Goal: Use online tool/utility: Utilize a website feature to perform a specific function

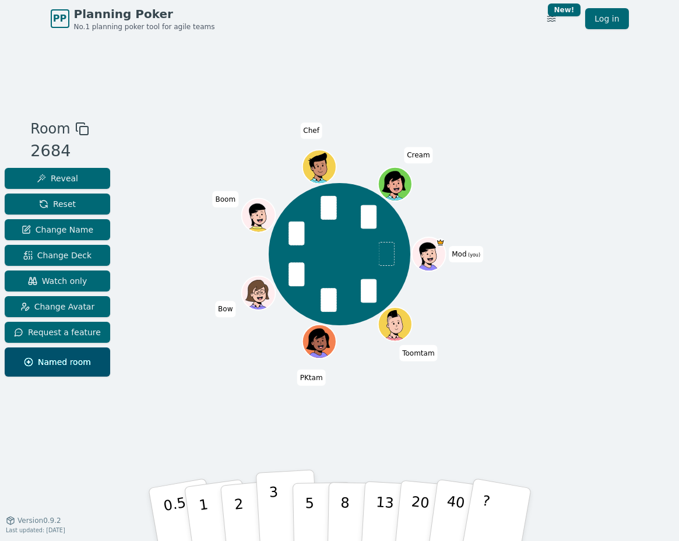
click at [271, 508] on p "3" at bounding box center [274, 516] width 13 height 64
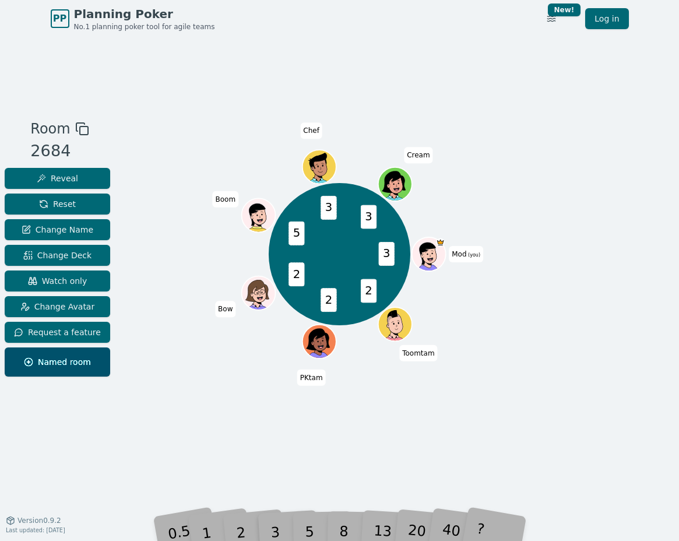
click at [546, 415] on div "Room 2684 Reveal Reset Change Name Change Deck Watch only Change Avatar Request…" at bounding box center [339, 278] width 679 height 321
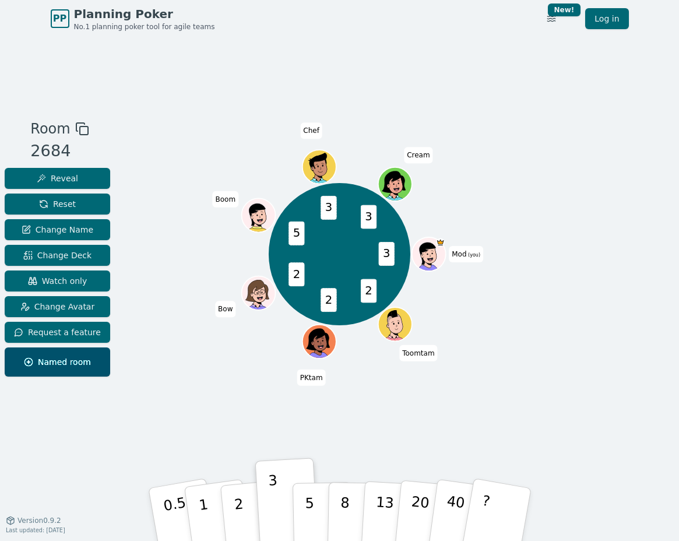
click at [662, 290] on div "Room 2684 Reveal Reset Change Name Change Deck Watch only Change Avatar Request…" at bounding box center [339, 278] width 679 height 321
click at [649, 292] on div "Room 2684 Reveal Reset Change Name Change Deck Watch only Change Avatar Request…" at bounding box center [339, 278] width 679 height 321
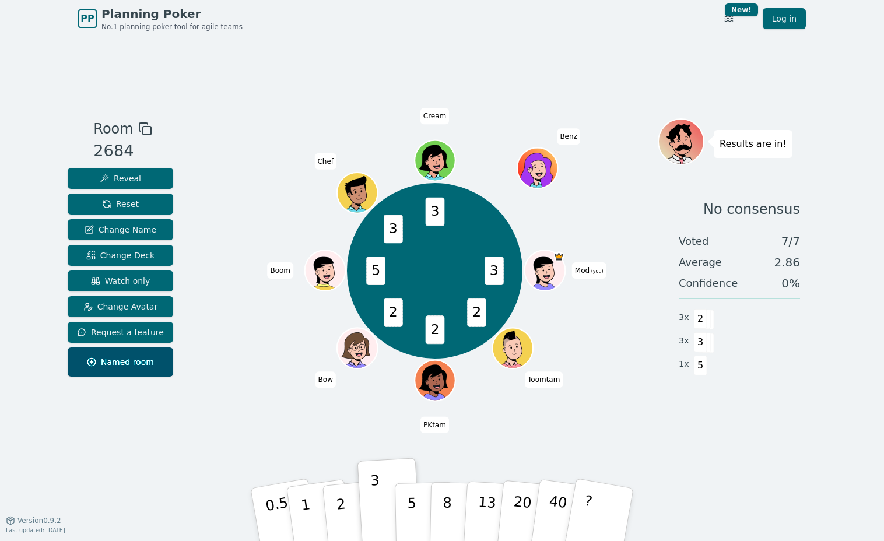
click at [574, 209] on div "3 2 2 2 5 3 3 Mod (you) Toomtam PKtam Bow Boom Chef Cream Benz" at bounding box center [435, 270] width 446 height 263
click at [121, 207] on span "Reset" at bounding box center [120, 204] width 37 height 12
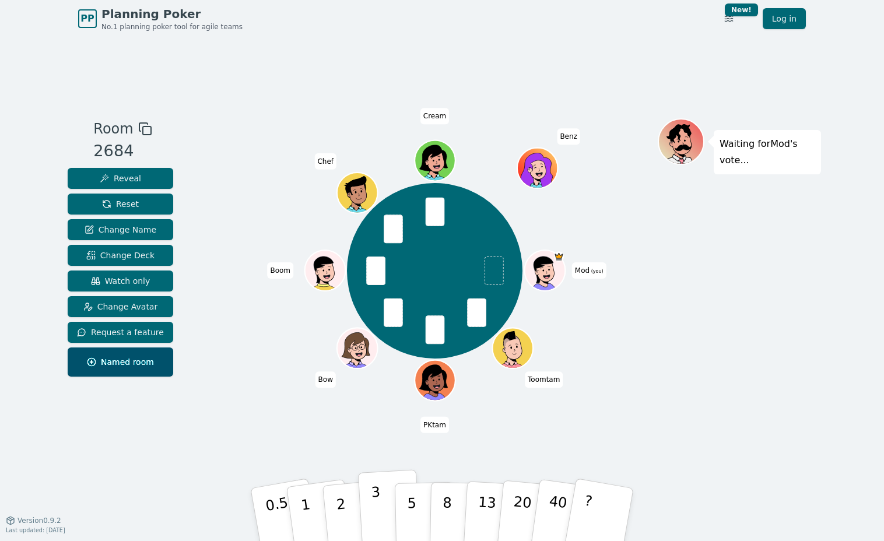
click at [374, 510] on p "3" at bounding box center [377, 516] width 13 height 64
click at [410, 508] on p "5" at bounding box center [412, 514] width 10 height 63
click at [380, 501] on p "3" at bounding box center [377, 516] width 13 height 64
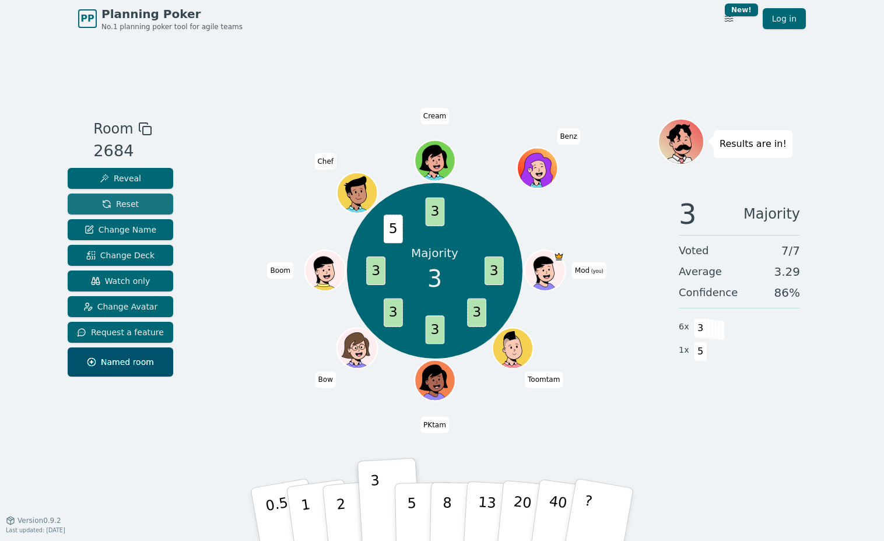
click at [130, 206] on span "Reset" at bounding box center [120, 204] width 37 height 12
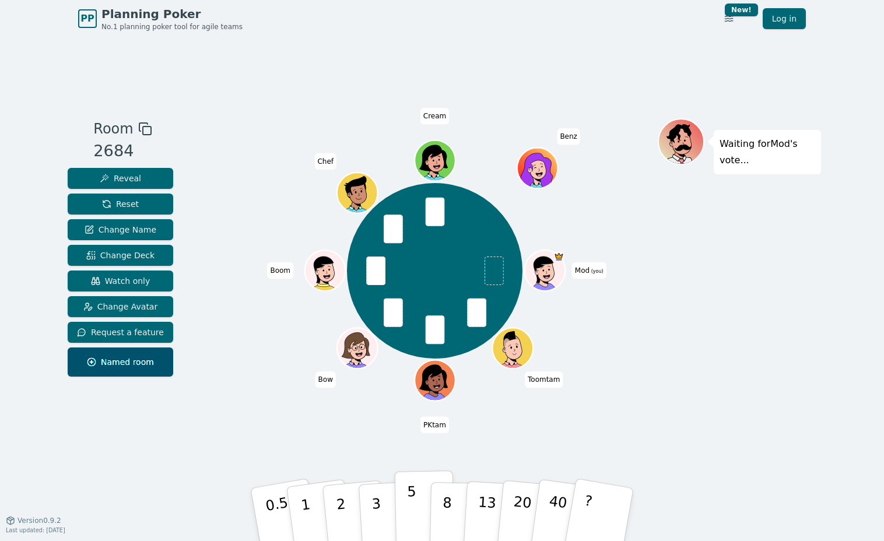
click at [416, 504] on button "5" at bounding box center [425, 515] width 60 height 89
click at [407, 501] on p "5" at bounding box center [412, 514] width 10 height 63
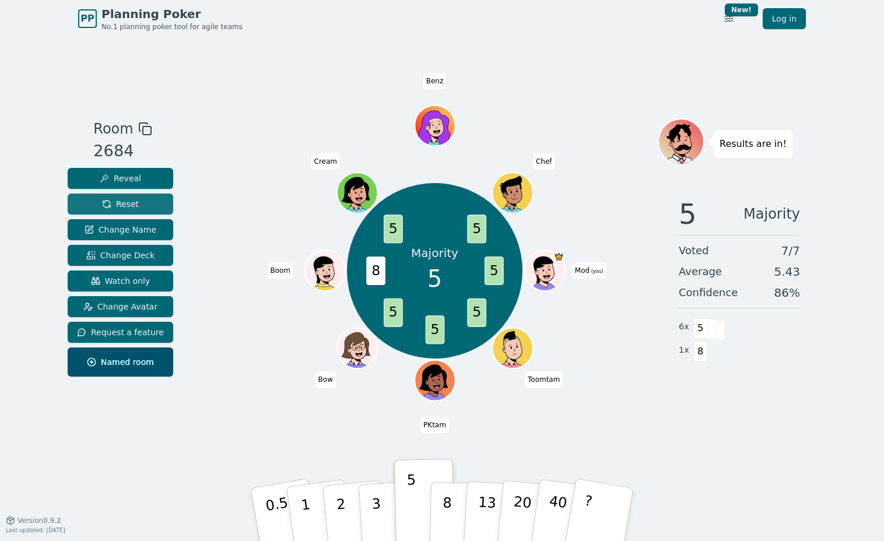
click at [134, 201] on span "Reset" at bounding box center [120, 204] width 37 height 12
